Goal: Task Accomplishment & Management: Use online tool/utility

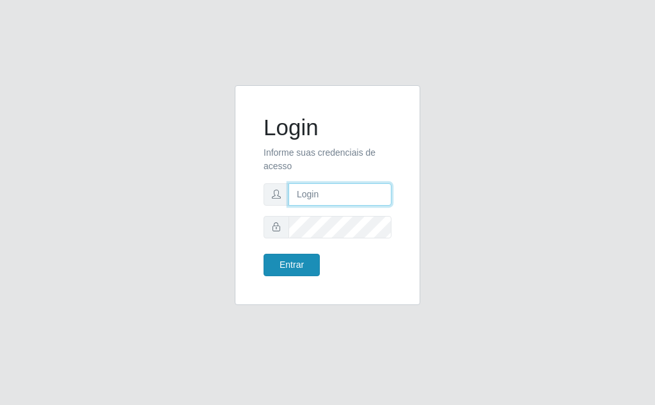
type input "[EMAIL_ADDRESS][DOMAIN_NAME]"
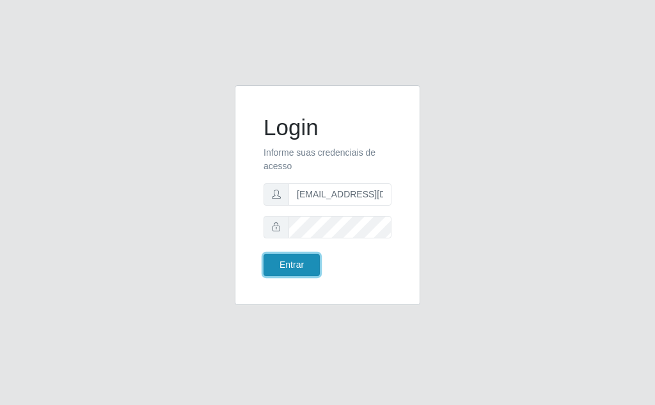
click at [309, 266] on button "Entrar" at bounding box center [292, 264] width 56 height 22
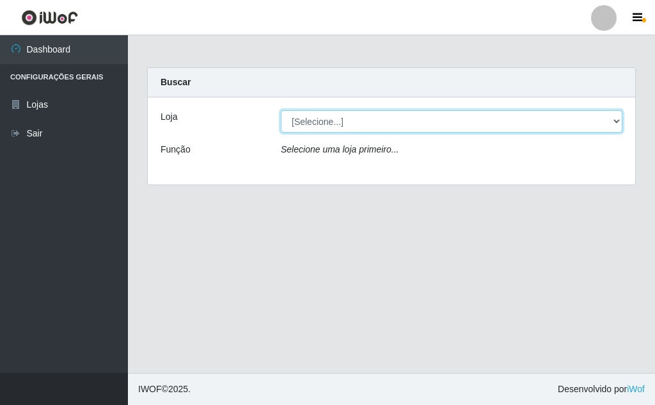
click at [615, 115] on select "[Selecione...] Rede Potiguar 1 - Macaíba" at bounding box center [452, 121] width 342 height 22
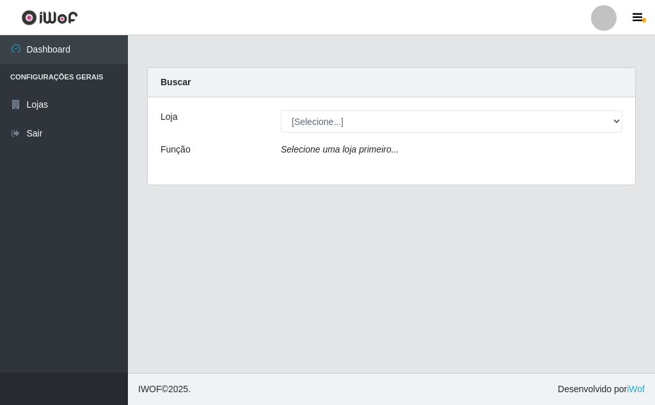
click at [572, 170] on div "Loja [Selecione...] Rede Potiguar 1 - Macaíba Função Selecione uma loja primeir…" at bounding box center [392, 140] width 488 height 87
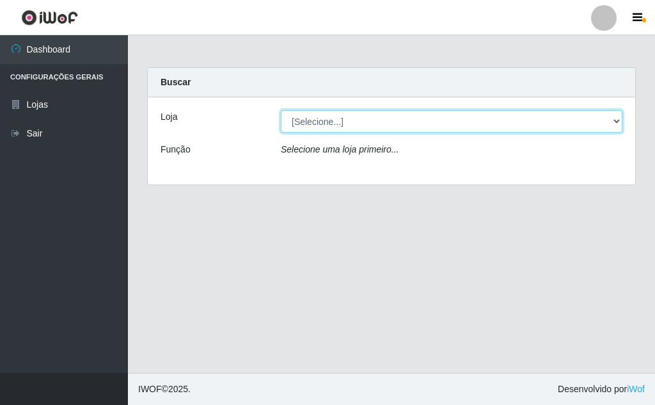
click at [598, 116] on select "[Selecione...] Rede Potiguar 1 - Macaíba" at bounding box center [452, 121] width 342 height 22
select select "100"
click at [281, 110] on select "[Selecione...] Rede Potiguar 1 - Macaíba" at bounding box center [452, 121] width 342 height 22
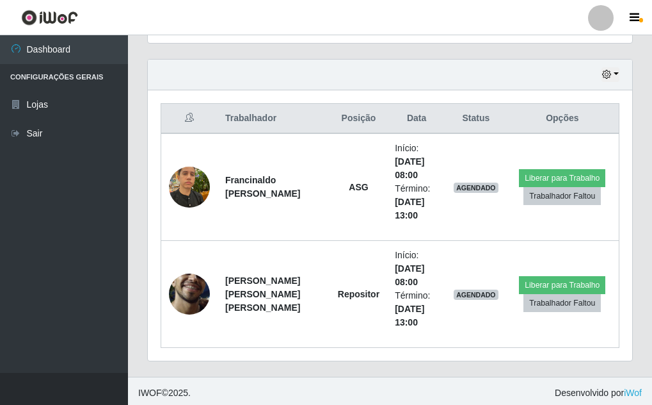
scroll to position [431, 0]
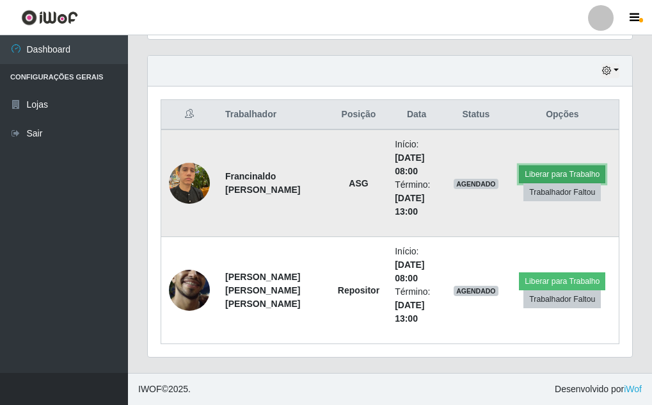
click at [550, 168] on button "Liberar para Trabalho" at bounding box center [562, 174] width 86 height 18
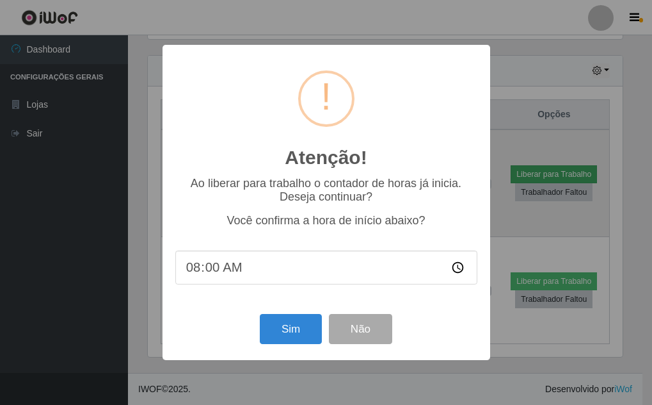
scroll to position [266, 478]
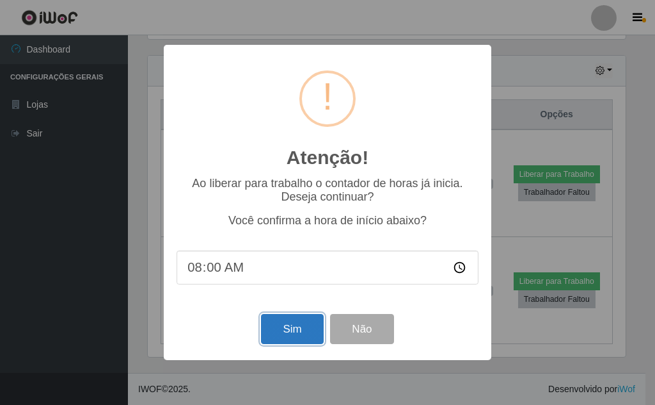
click at [287, 330] on button "Sim" at bounding box center [292, 329] width 62 height 30
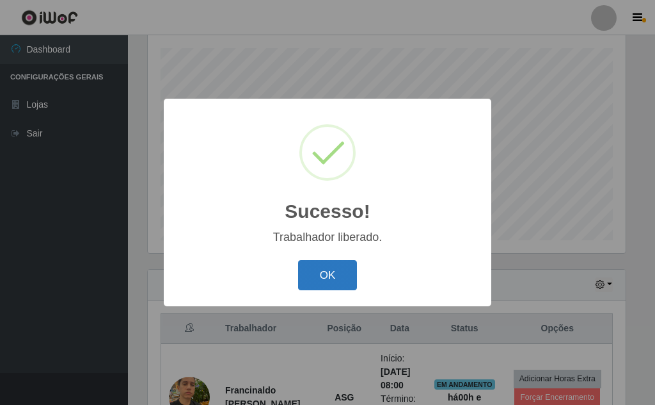
click at [325, 268] on button "OK" at bounding box center [328, 275] width 60 height 30
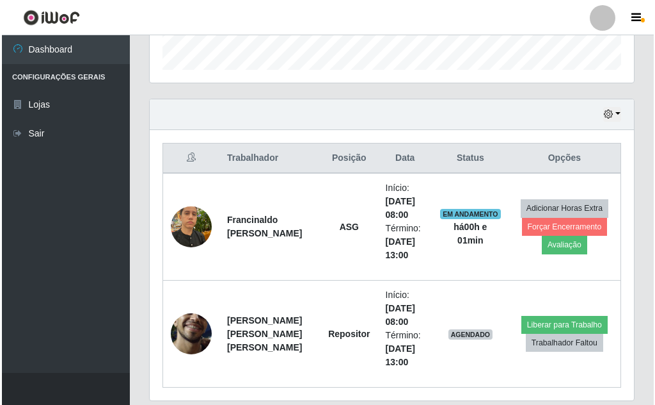
scroll to position [431, 0]
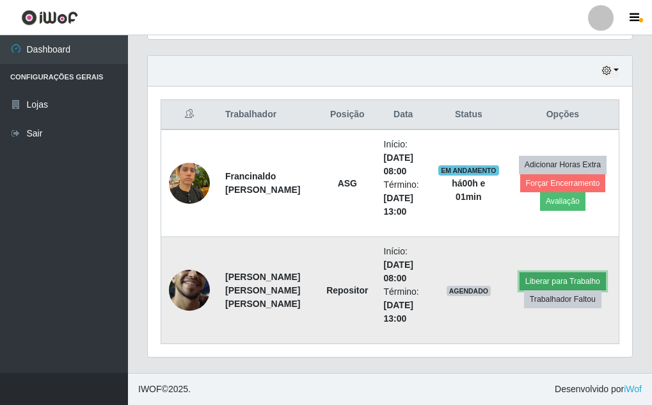
click at [542, 277] on button "Liberar para Trabalho" at bounding box center [563, 281] width 86 height 18
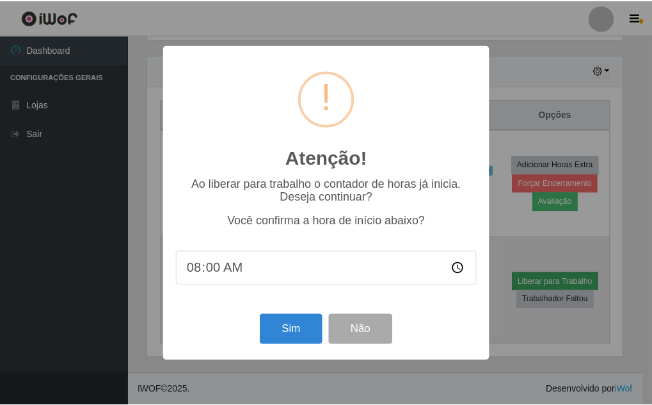
scroll to position [266, 478]
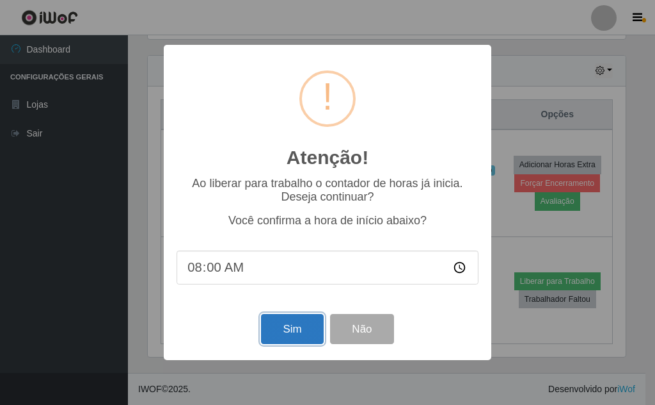
click at [277, 330] on button "Sim" at bounding box center [292, 329] width 62 height 30
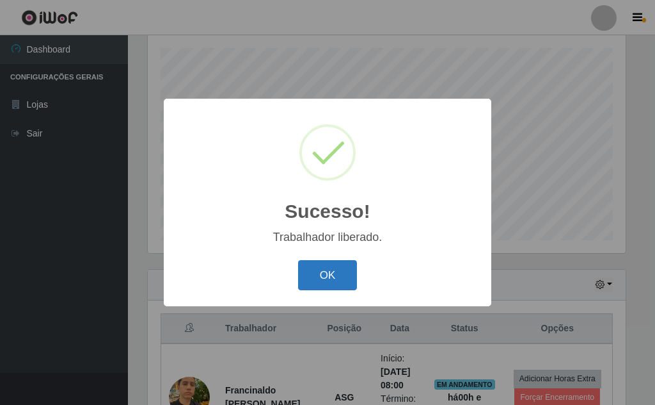
click at [328, 277] on button "OK" at bounding box center [328, 275] width 60 height 30
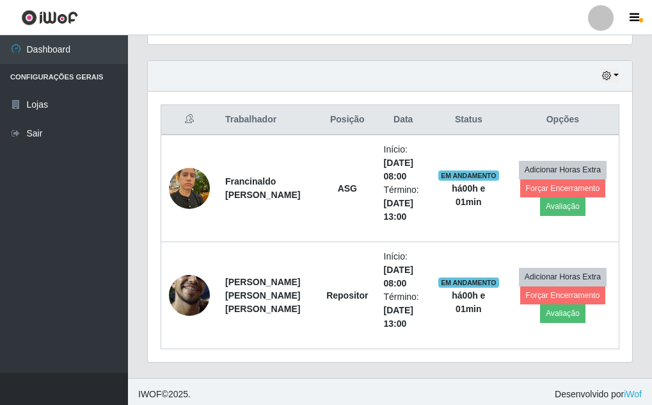
scroll to position [431, 0]
